Goal: Information Seeking & Learning: Learn about a topic

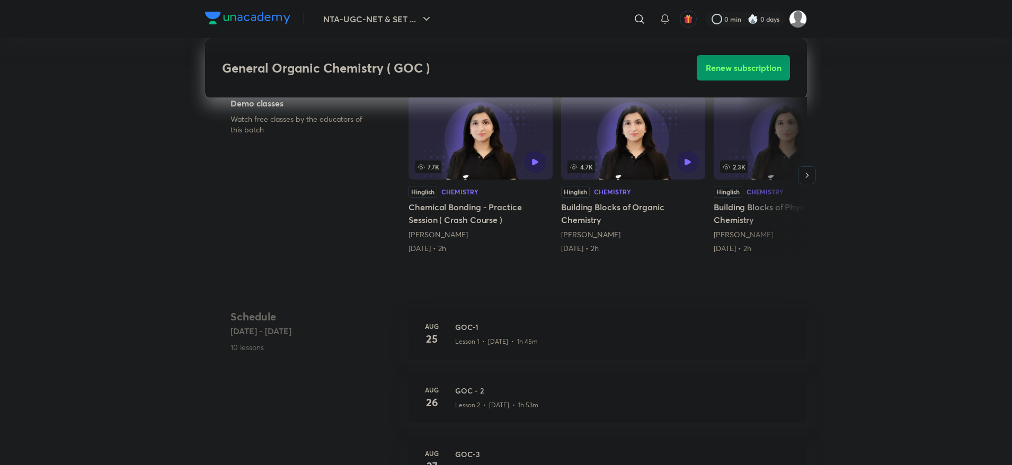
scroll to position [397, 0]
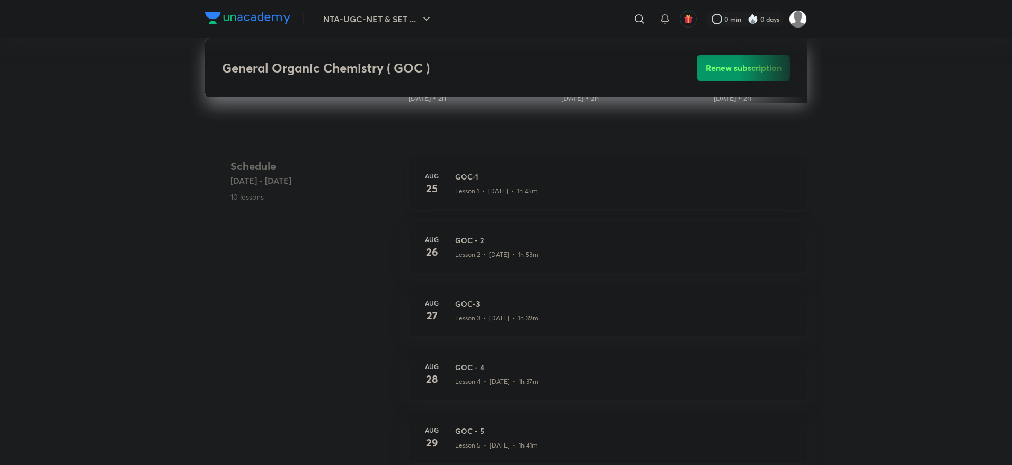
click at [468, 182] on h3 "GOC-1" at bounding box center [624, 176] width 339 height 11
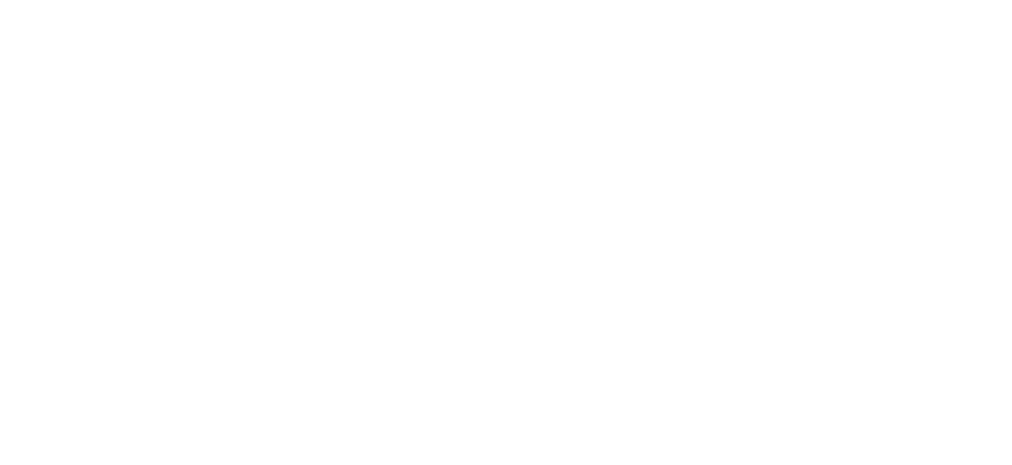
scroll to position [556, 0]
